Goal: Use online tool/utility: Utilize a website feature to perform a specific function

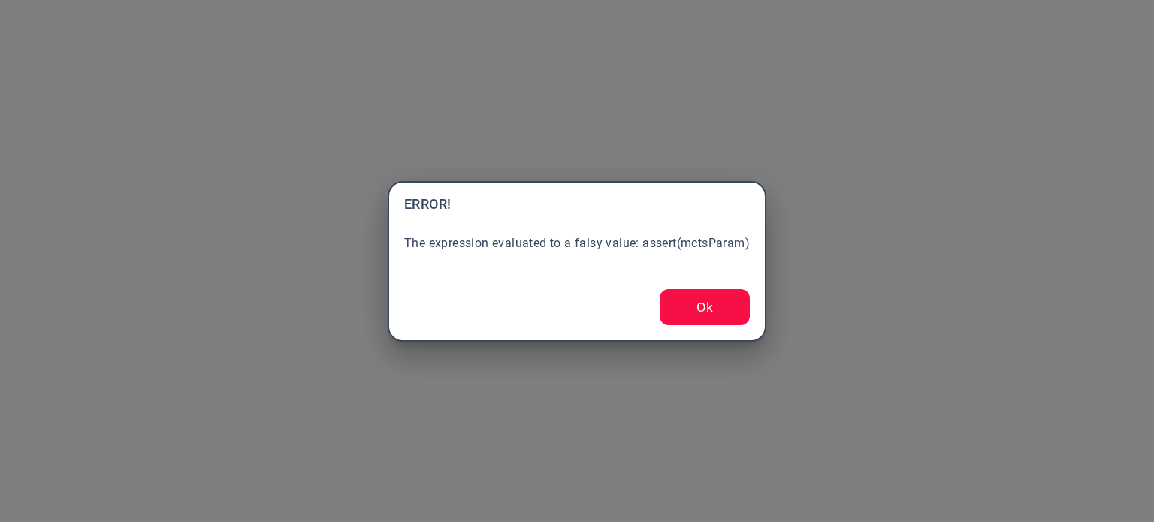
click at [694, 316] on button "Ok" at bounding box center [705, 307] width 90 height 36
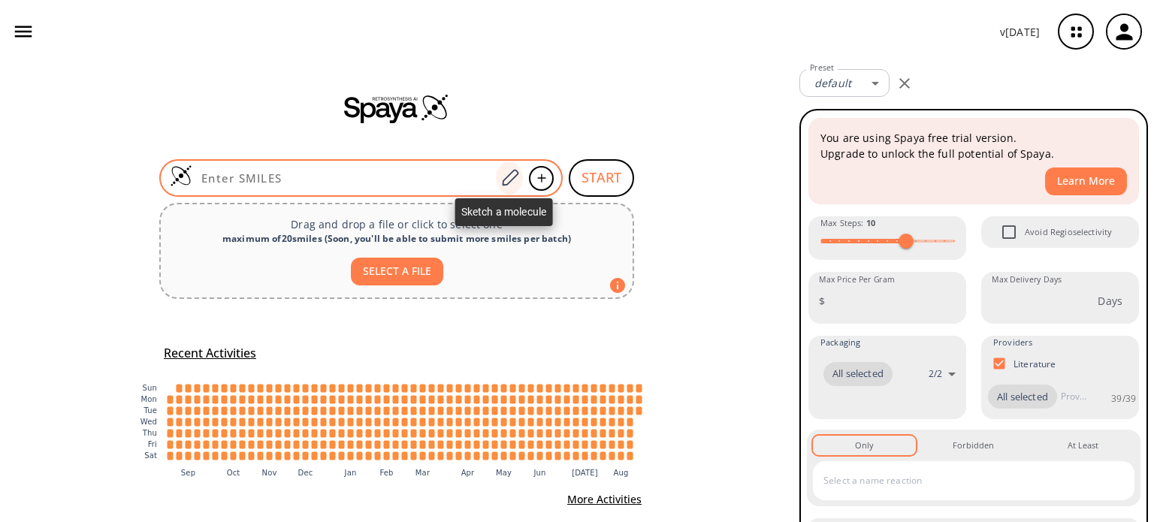
click at [502, 183] on icon at bounding box center [510, 177] width 17 height 17
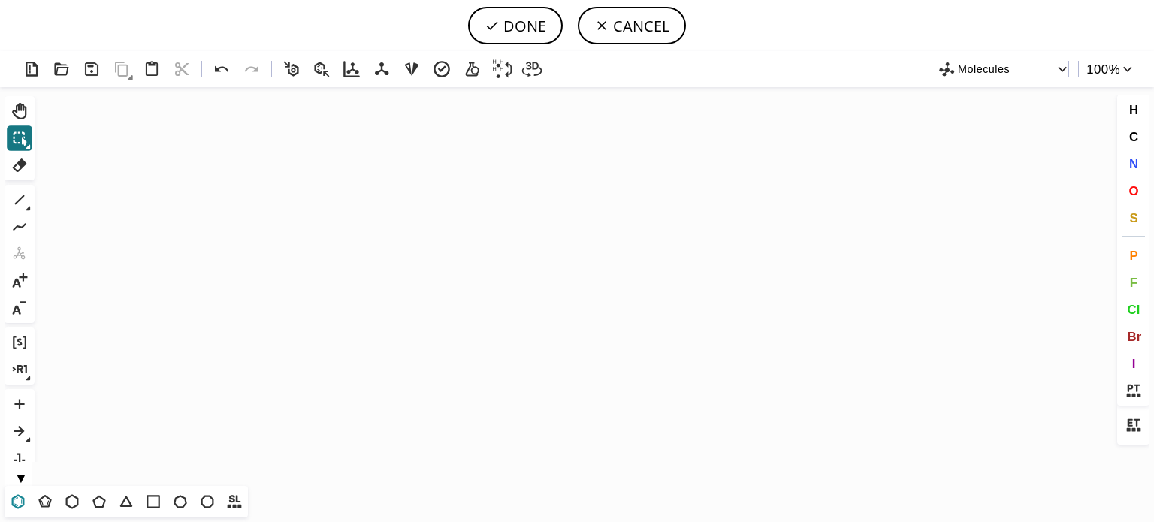
click at [20, 501] on icon at bounding box center [18, 502] width 20 height 20
click at [232, 294] on icon "Created with [PERSON_NAME] 2.3.0" at bounding box center [577, 286] width 1073 height 399
click at [20, 201] on icon at bounding box center [20, 200] width 20 height 20
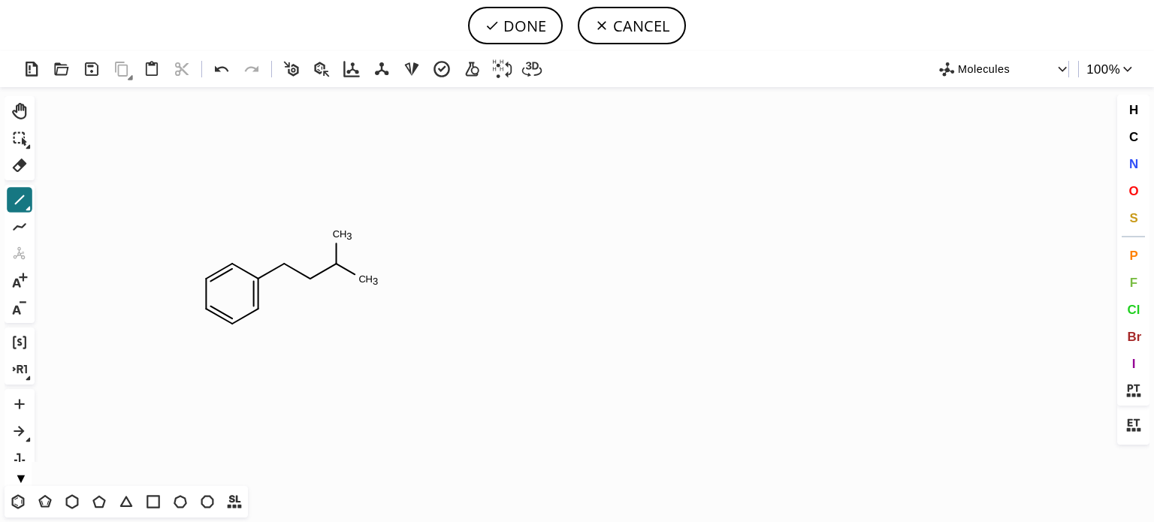
click at [349, 232] on tspan "3" at bounding box center [348, 236] width 5 height 11
click at [224, 65] on icon at bounding box center [222, 70] width 22 height 22
click at [1136, 158] on span "N" at bounding box center [1133, 163] width 9 height 14
click at [337, 264] on tspan "N" at bounding box center [338, 263] width 8 height 11
click at [1136, 192] on span "O" at bounding box center [1134, 190] width 10 height 14
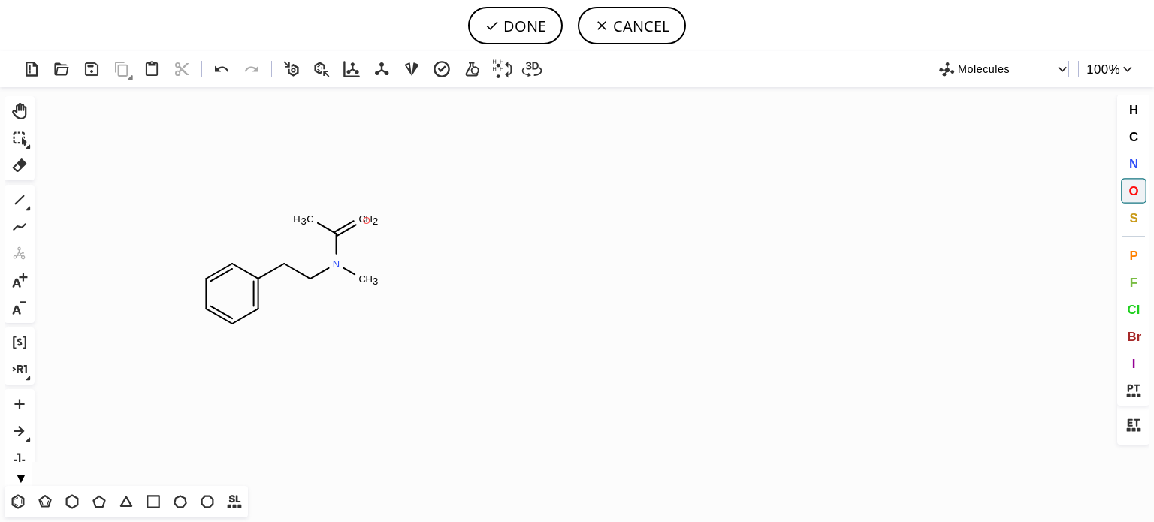
click at [367, 220] on tspan "O" at bounding box center [367, 220] width 8 height 11
drag, startPoint x: 13, startPoint y: 505, endPoint x: 104, endPoint y: 275, distance: 247.2
click at [13, 504] on icon at bounding box center [18, 501] width 13 height 14
click at [20, 201] on icon at bounding box center [20, 200] width 20 height 20
click at [313, 185] on icon "Created with [PERSON_NAME] 2.3.0 N C H 3 O O" at bounding box center [577, 286] width 1073 height 399
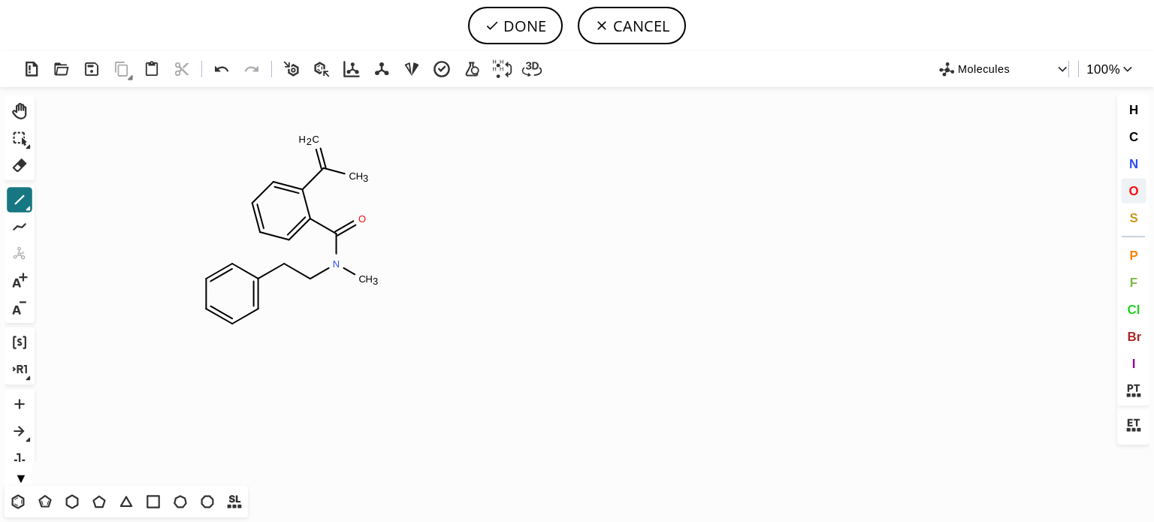
click at [1135, 195] on span "O" at bounding box center [1134, 190] width 10 height 14
click at [319, 144] on tspan "O" at bounding box center [320, 143] width 8 height 11
click at [359, 177] on tspan "O" at bounding box center [359, 176] width 8 height 11
click at [533, 23] on button "DONE" at bounding box center [515, 26] width 95 height 38
type input "C1C=CC=C(CCN(C(C2C(C(=O)O)=CC=CC=2)=O)C)C=1"
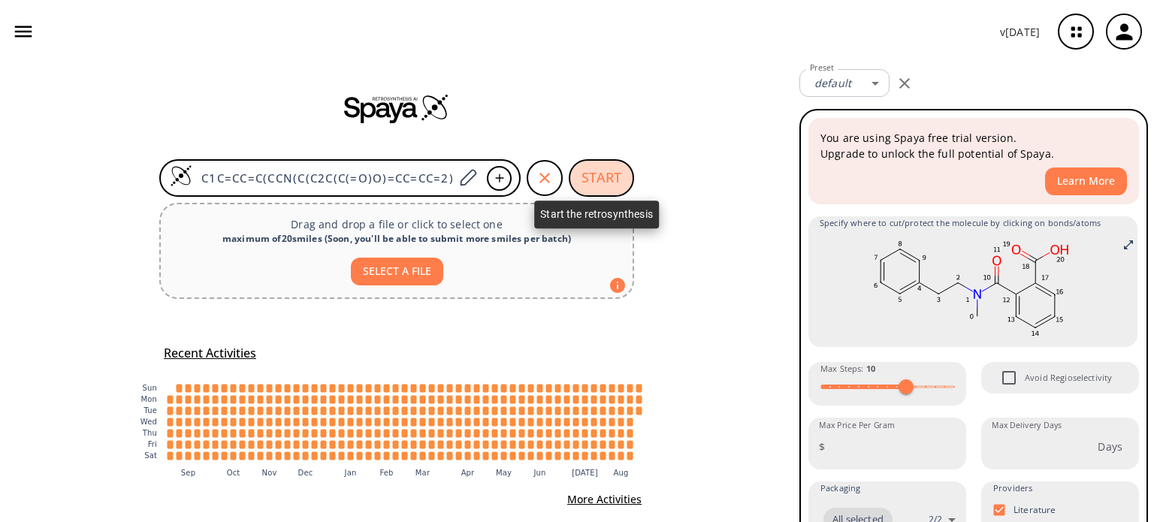
click at [604, 176] on button "START" at bounding box center [601, 178] width 65 height 38
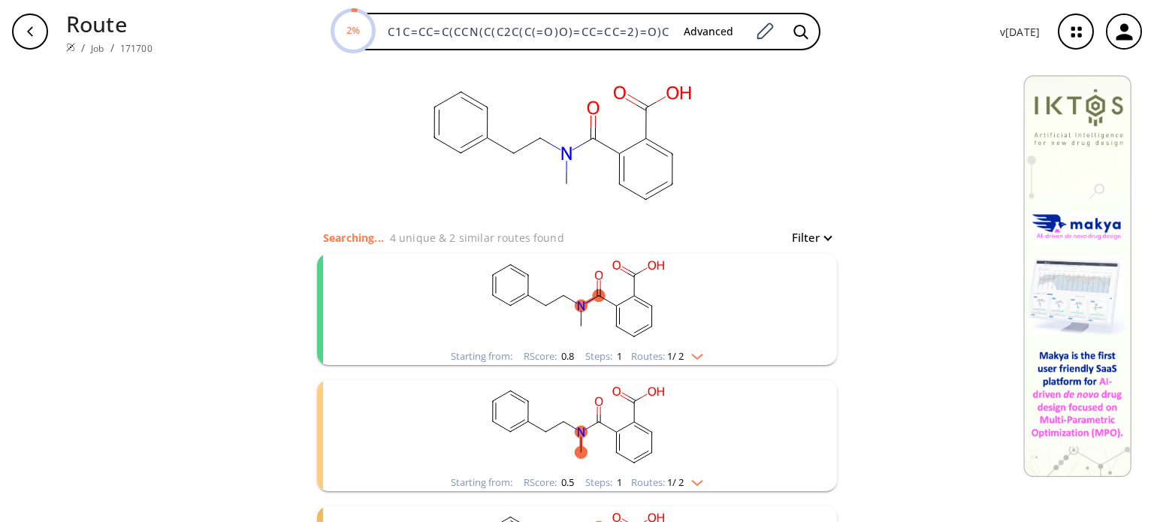
click at [697, 355] on img "clusters" at bounding box center [694, 354] width 20 height 12
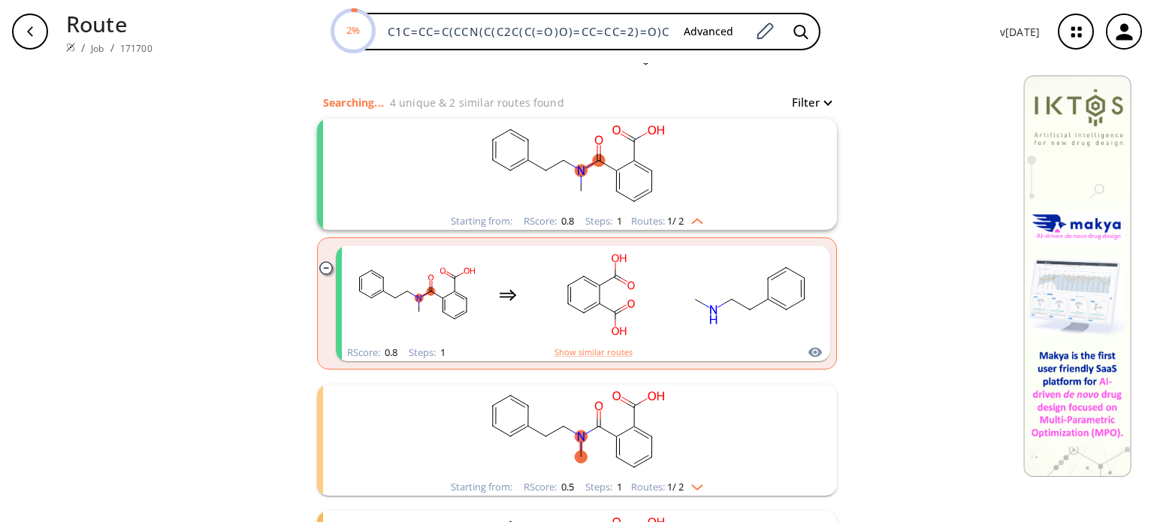
scroll to position [225, 0]
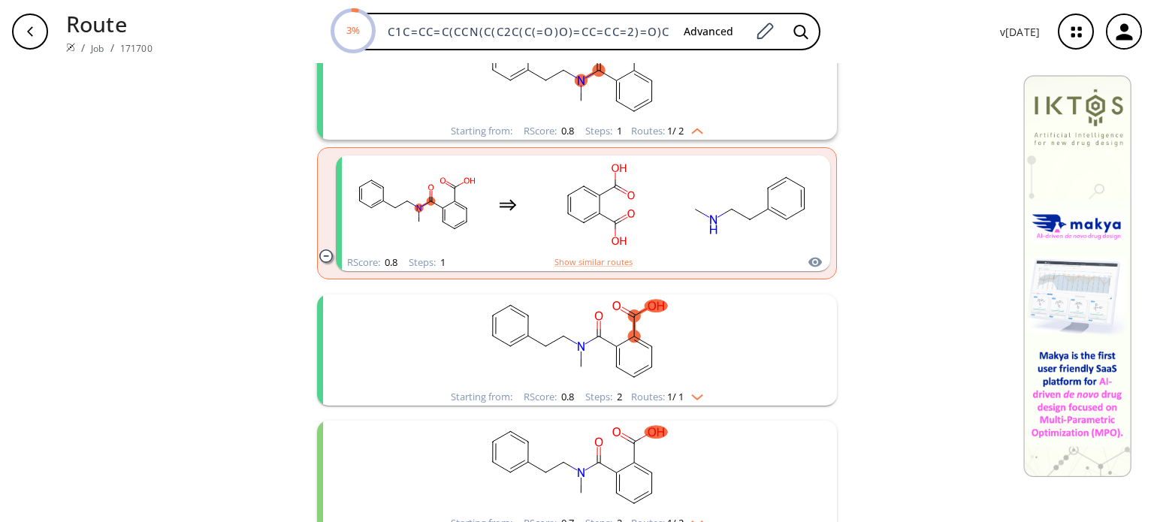
click at [700, 401] on div "Routes: 1 / 1" at bounding box center [667, 397] width 72 height 10
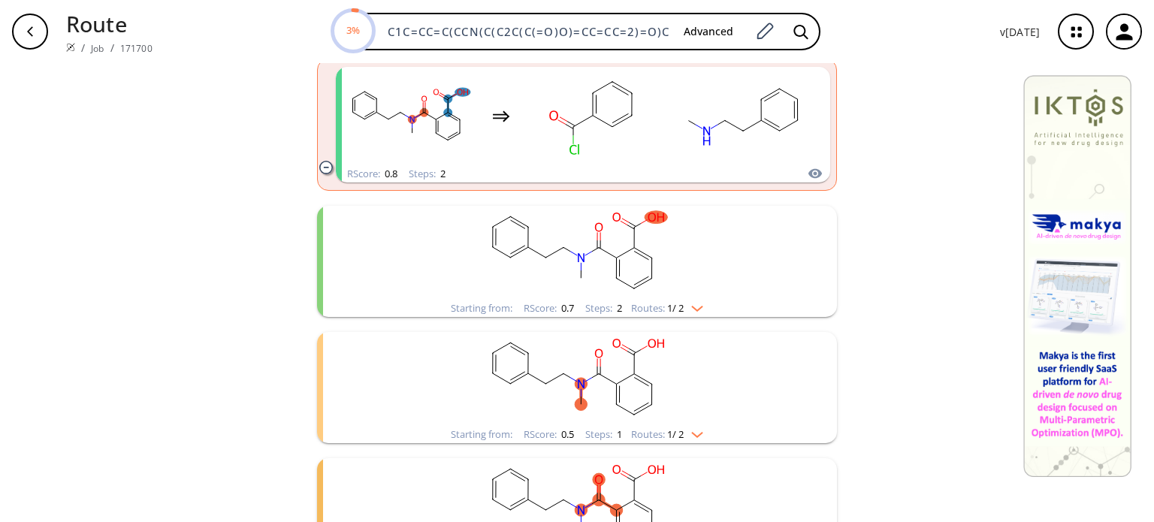
scroll to position [601, 0]
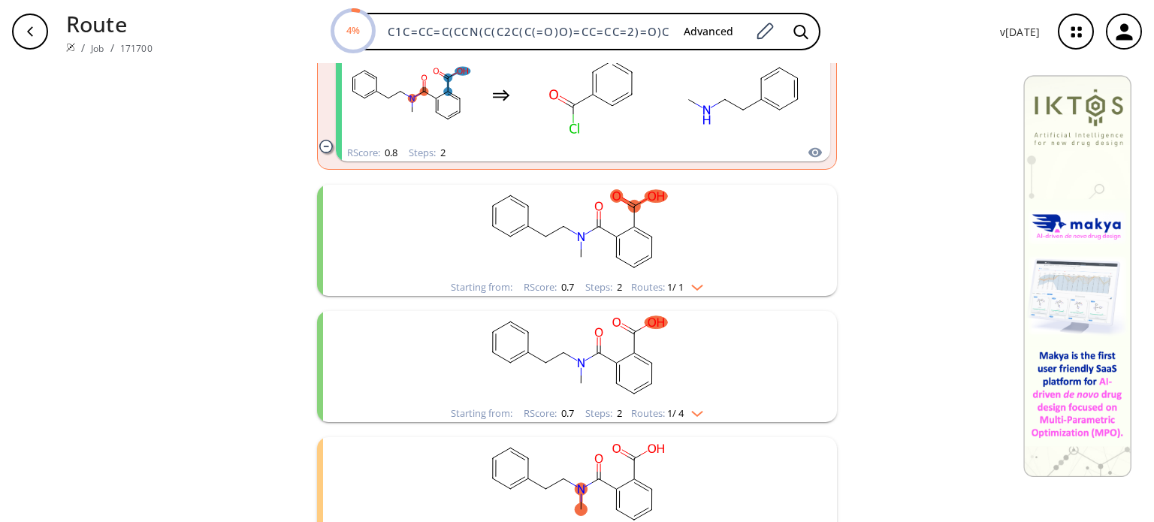
click at [698, 287] on img "clusters" at bounding box center [694, 285] width 20 height 12
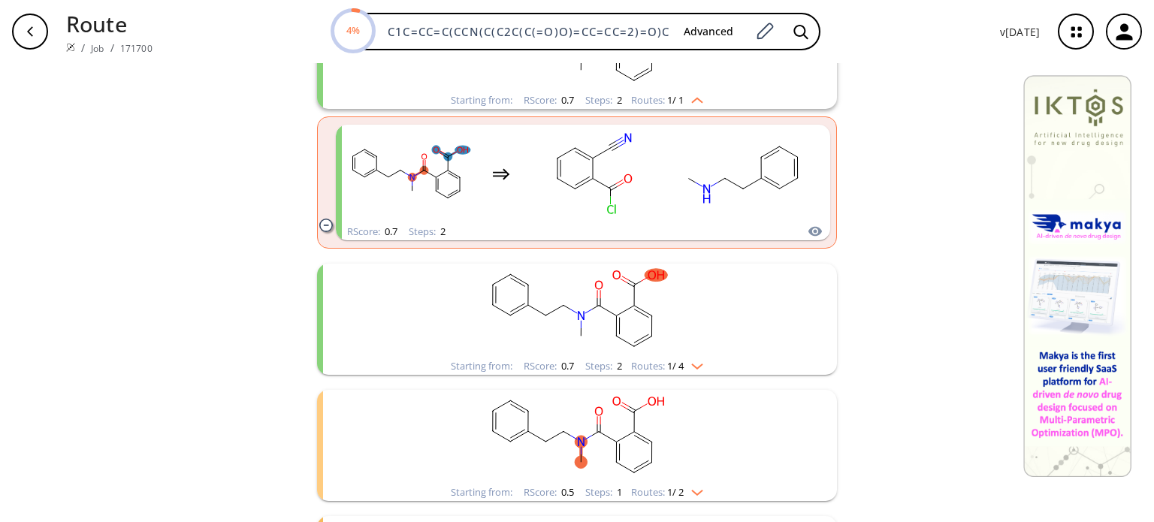
scroll to position [827, 0]
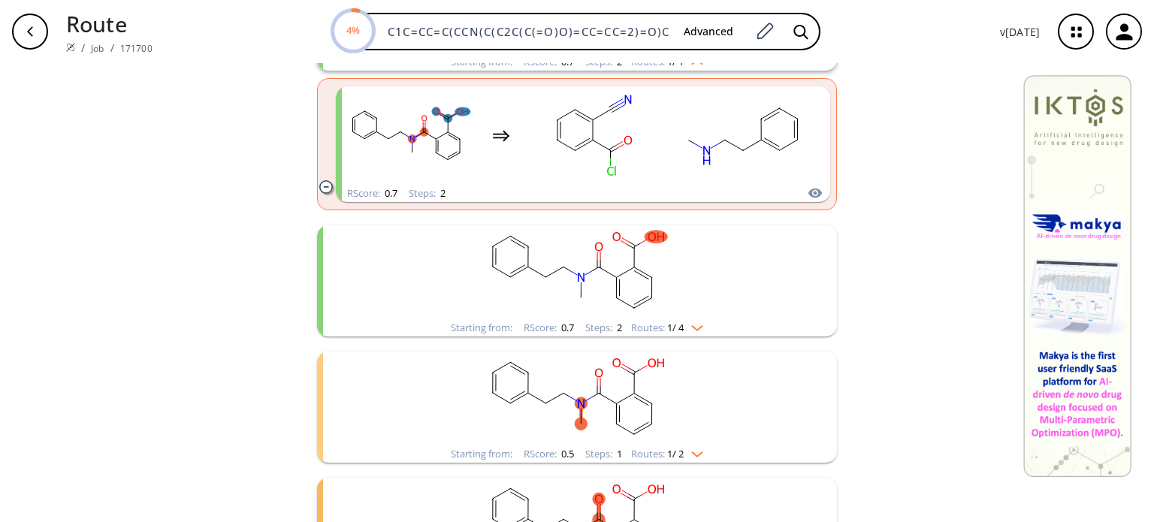
click at [685, 325] on img "clusters" at bounding box center [694, 325] width 20 height 12
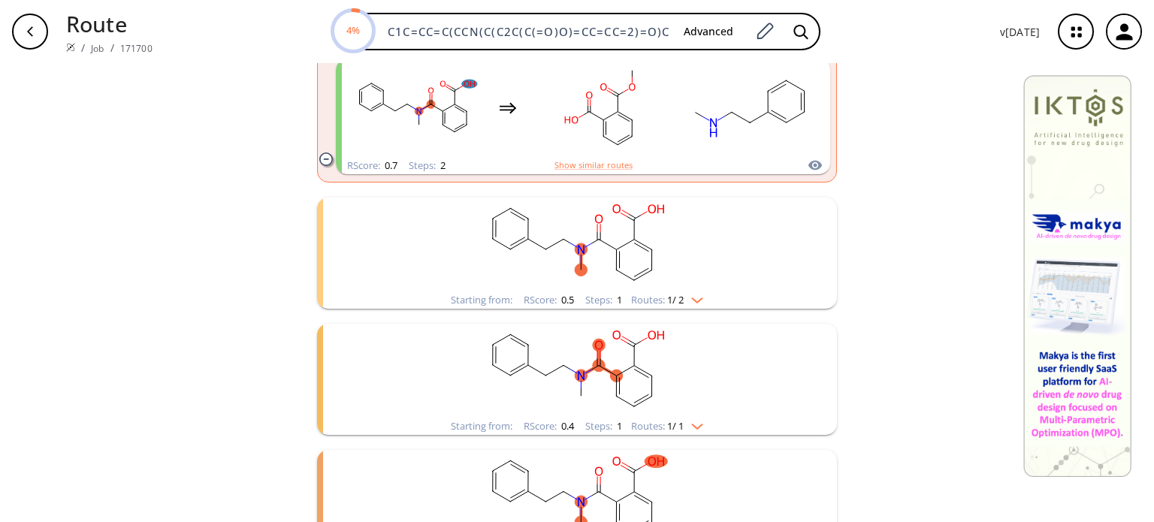
scroll to position [1127, 0]
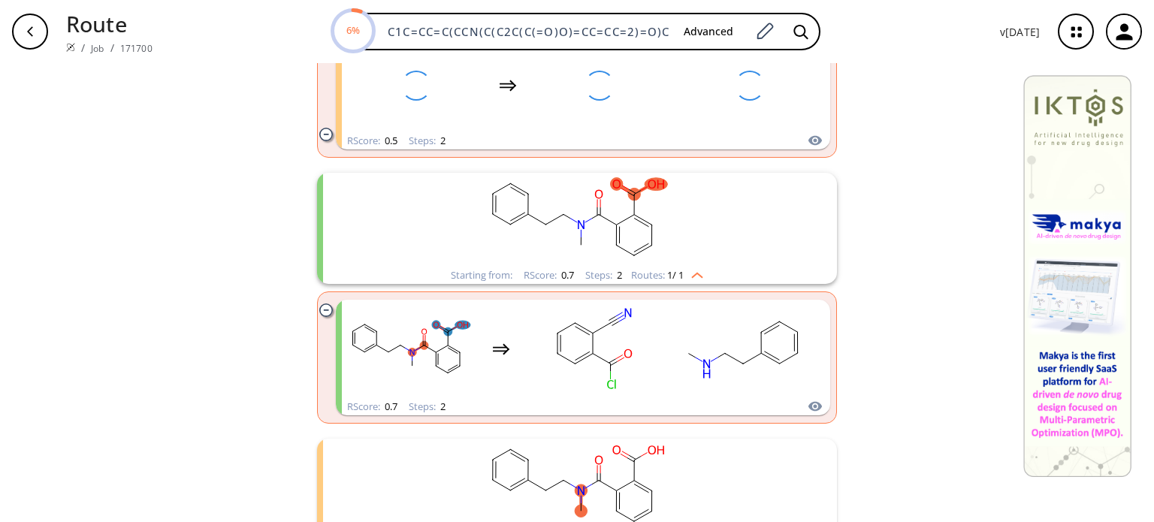
click at [700, 296] on ul "Starting from: RScore : 0.8 Steps : 1 Routes: 1 / 2 RScore : 0.8 Steps : 1 Show…" at bounding box center [577, 27] width 520 height 1817
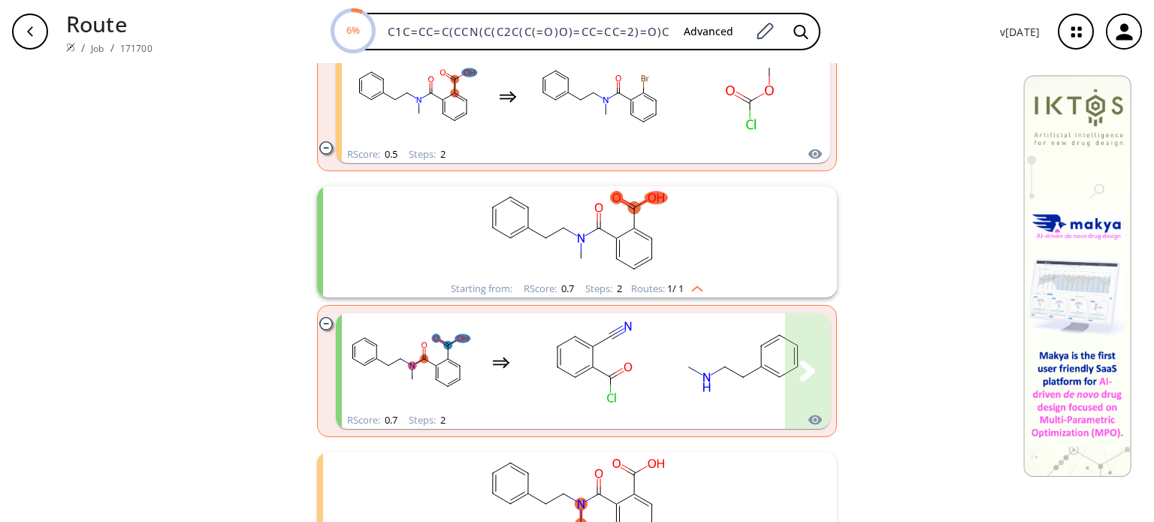
scroll to position [1428, 0]
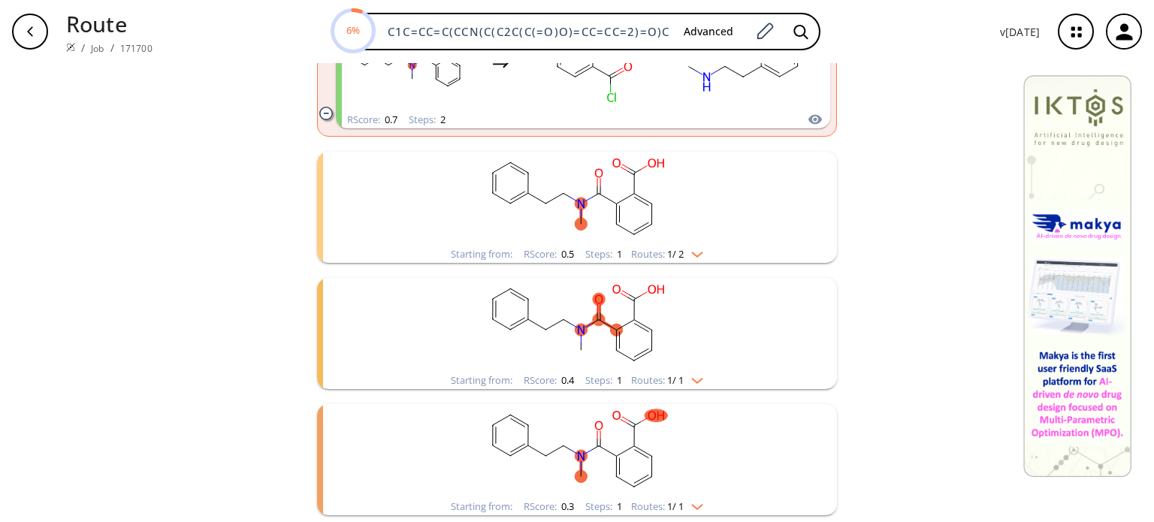
click at [701, 258] on div "Routes: 1 / 2" at bounding box center [667, 254] width 72 height 10
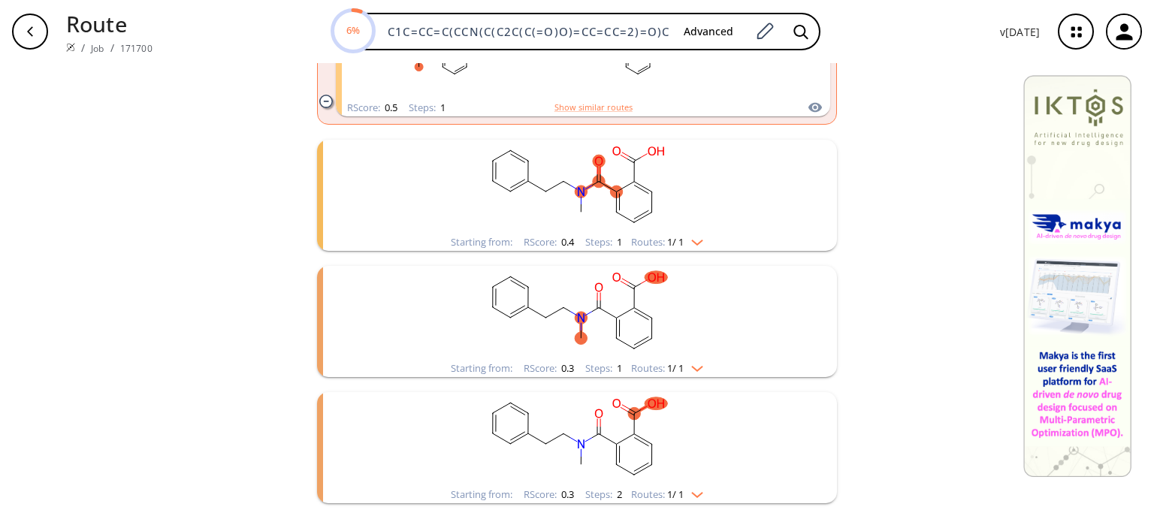
scroll to position [1728, 0]
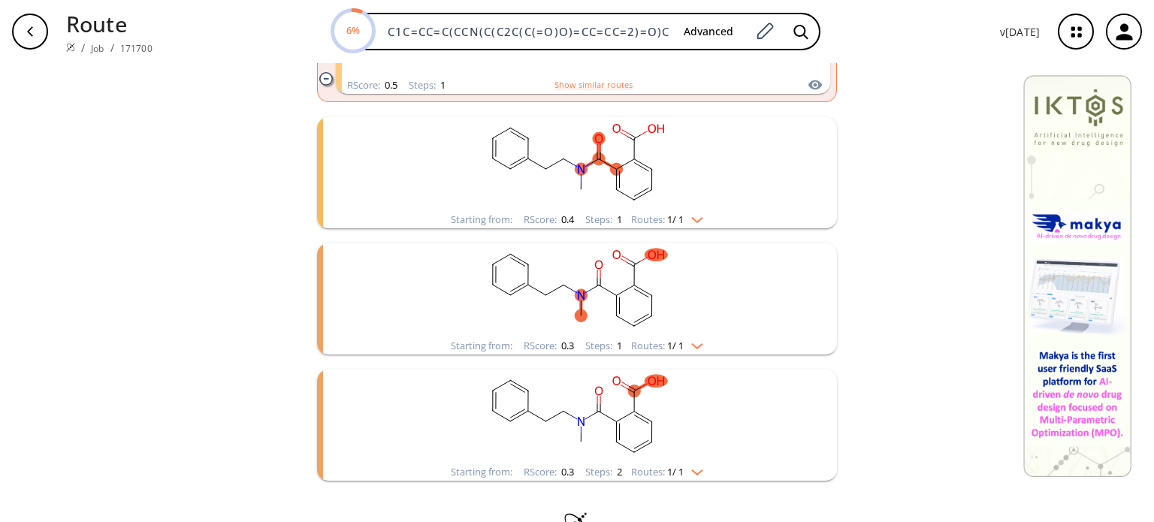
click at [690, 216] on img "clusters" at bounding box center [694, 217] width 20 height 12
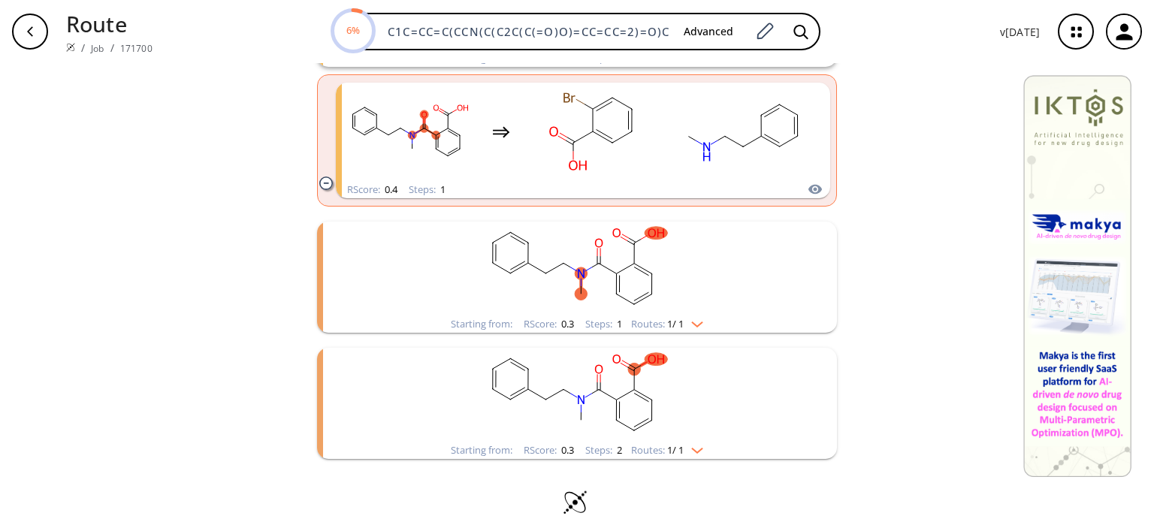
scroll to position [1909, 0]
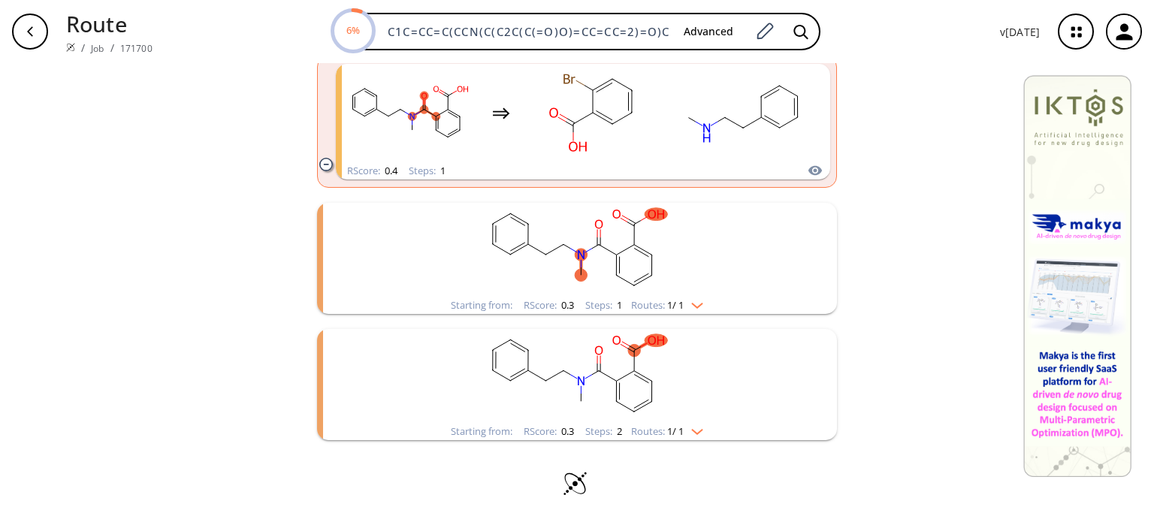
click at [697, 308] on img "clusters" at bounding box center [694, 303] width 20 height 12
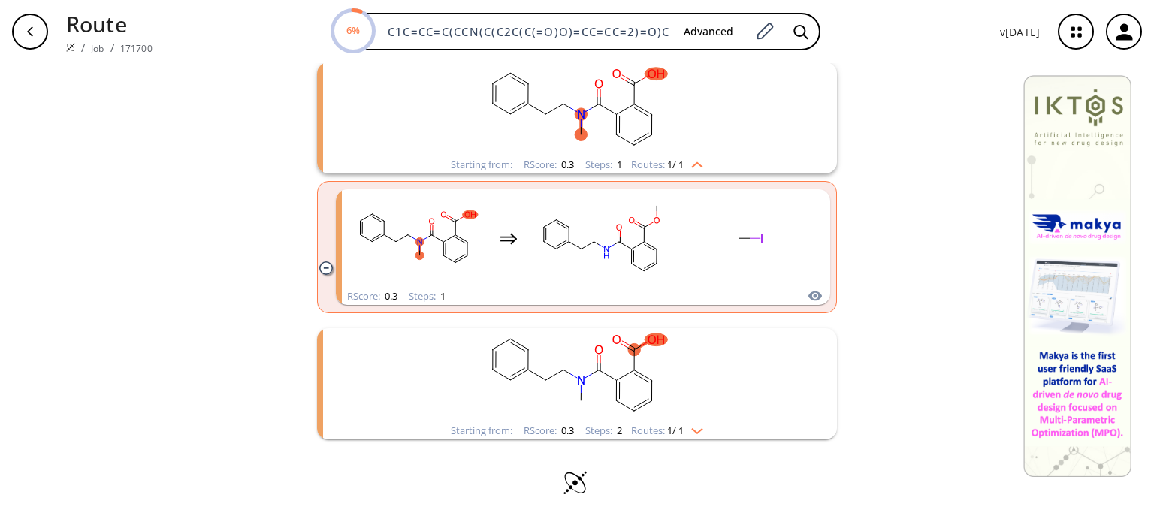
scroll to position [2050, 0]
click at [703, 427] on div "Starting from: RScore : 0.3 Steps : 2 Routes: 1 / 1" at bounding box center [577, 430] width 275 height 17
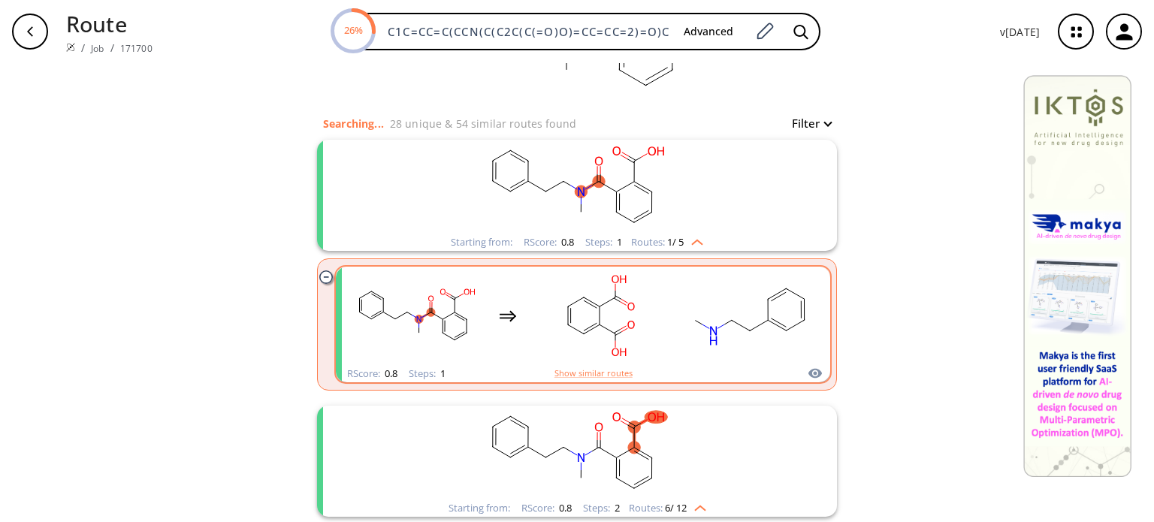
scroll to position [150, 0]
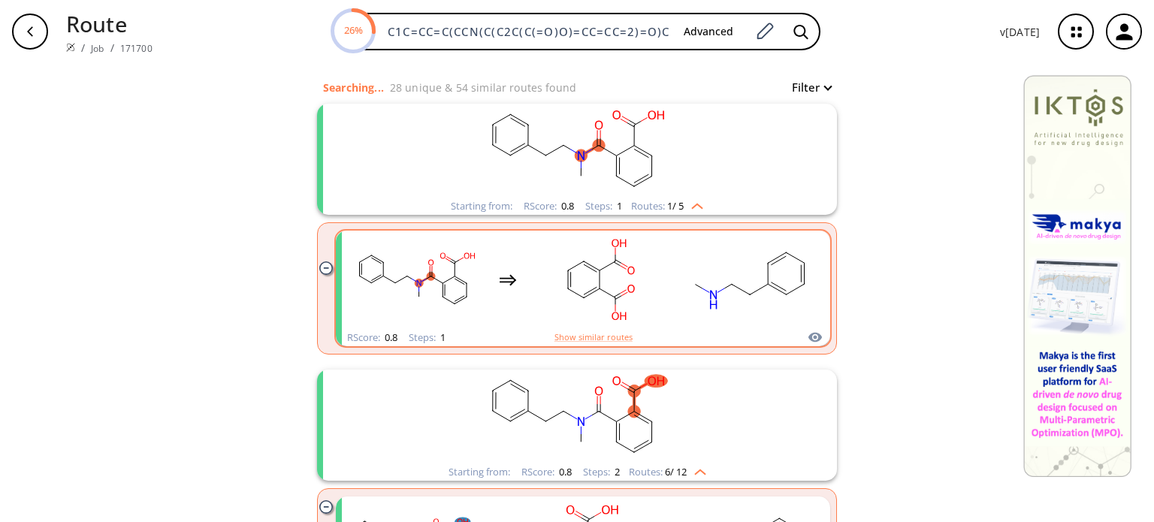
click at [598, 277] on rect "clusters" at bounding box center [599, 280] width 135 height 94
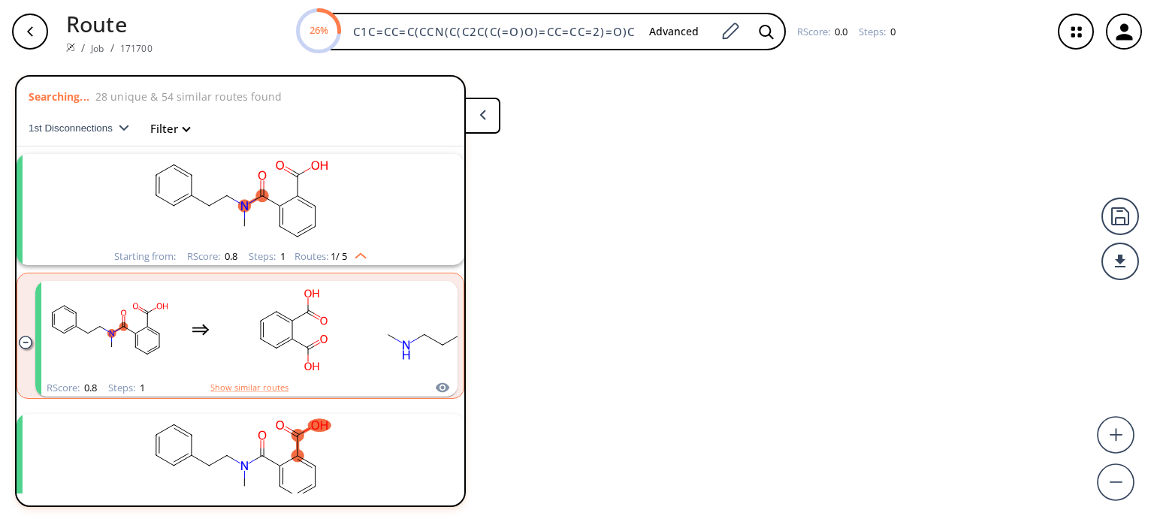
scroll to position [33, 0]
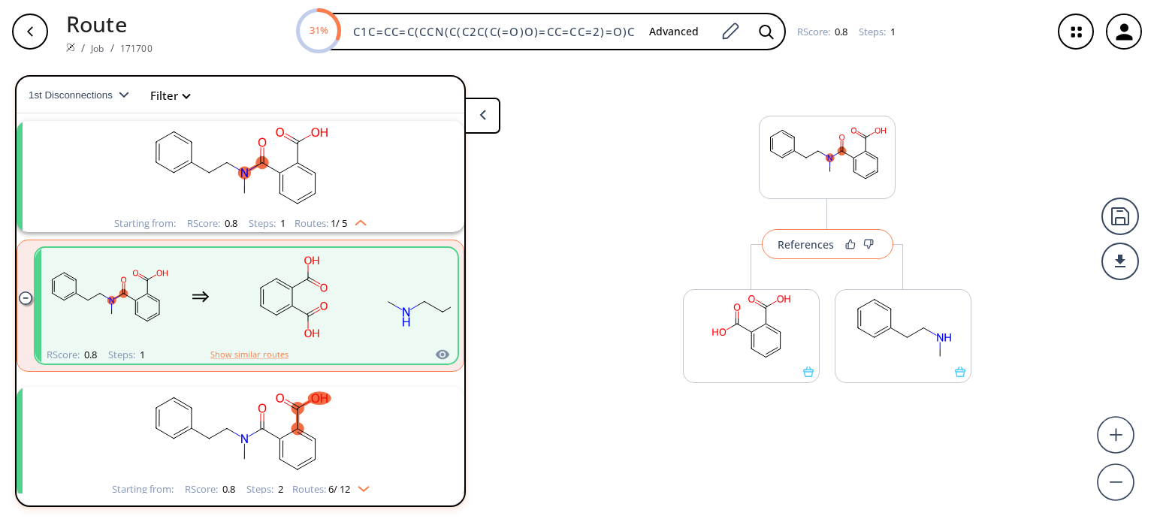
click at [789, 258] on button "References" at bounding box center [827, 244] width 131 height 30
